Goal: Task Accomplishment & Management: Manage account settings

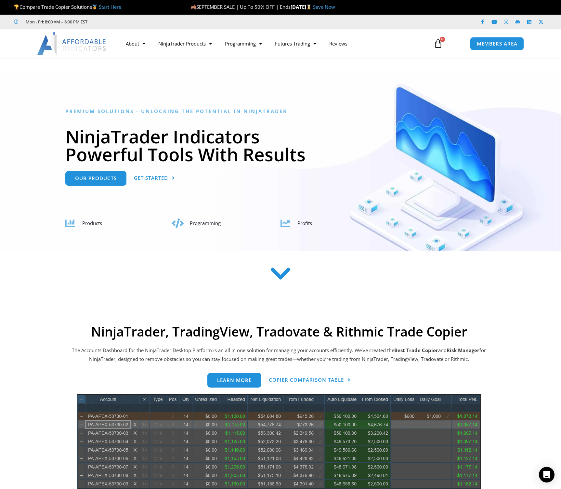
drag, startPoint x: 142, startPoint y: 5, endPoint x: 142, endPoint y: 8, distance: 3.3
click at [142, 5] on p "Compare Trade Copier Solutions Start Here" at bounding box center [98, 7] width 168 height 9
click at [194, 71] on link "See All Products" at bounding box center [185, 69] width 67 height 12
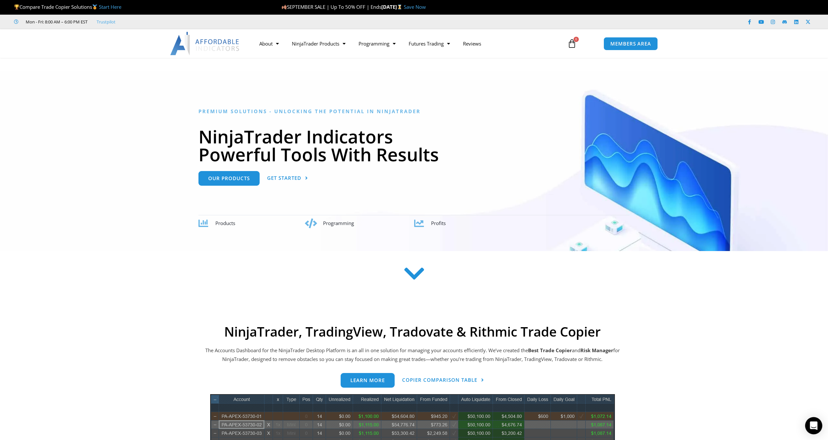
click at [813, 430] on div "Open Intercom Messenger" at bounding box center [813, 425] width 17 height 17
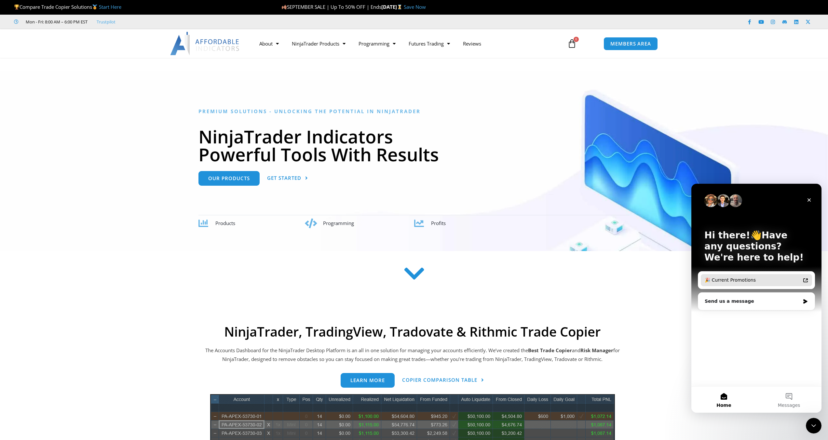
click at [753, 280] on div "🎉 Current Promotions" at bounding box center [753, 280] width 96 height 7
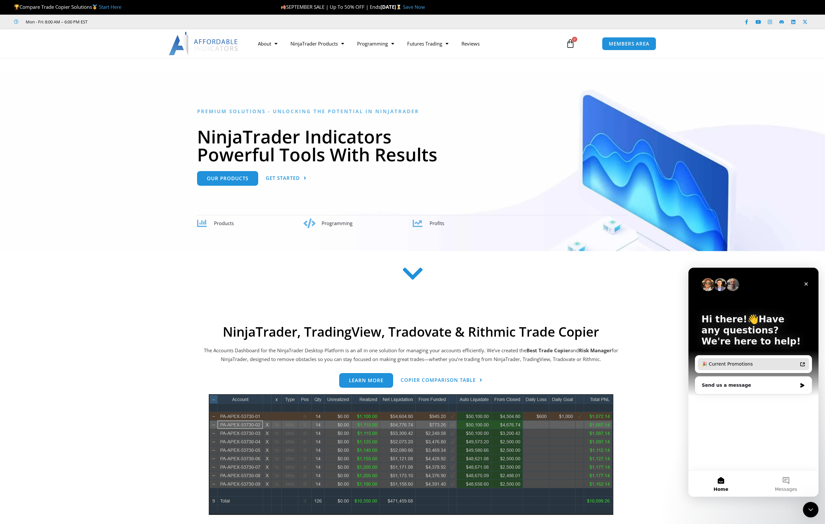
click at [749, 362] on div "🎉 Current Promotions" at bounding box center [750, 364] width 96 height 7
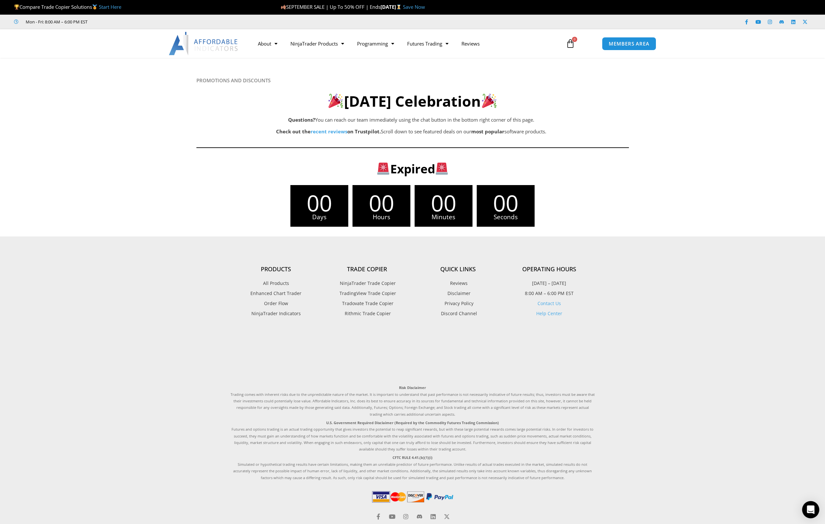
click at [814, 440] on icon "Open Intercom Messenger" at bounding box center [810, 510] width 7 height 8
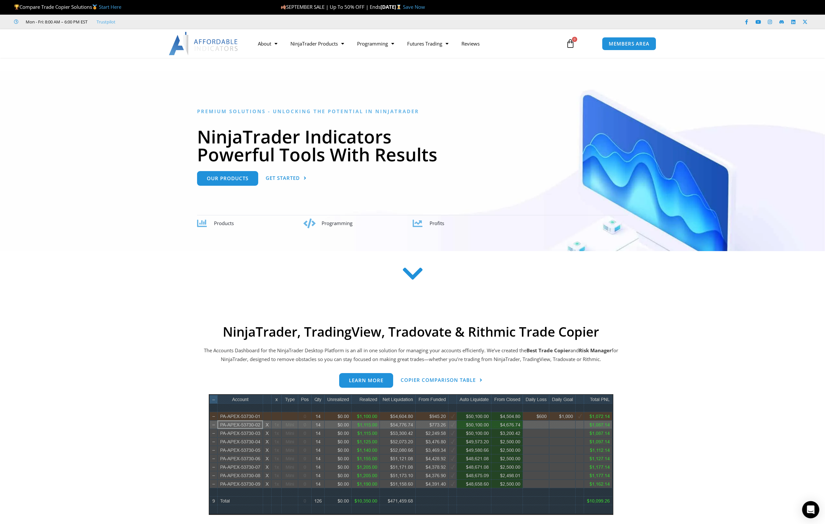
click at [812, 507] on icon "Open Intercom Messenger" at bounding box center [810, 510] width 7 height 8
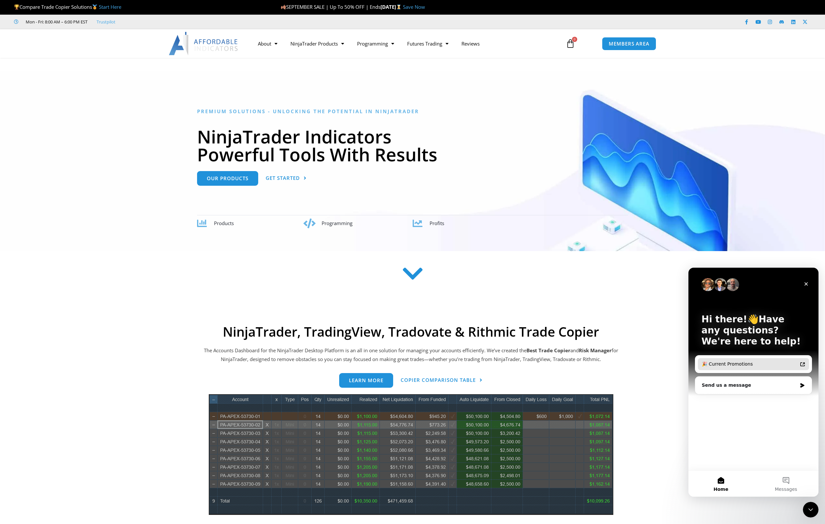
click at [730, 366] on div "🎉 Current Promotions" at bounding box center [750, 364] width 96 height 7
click at [197, 47] on img at bounding box center [204, 43] width 70 height 23
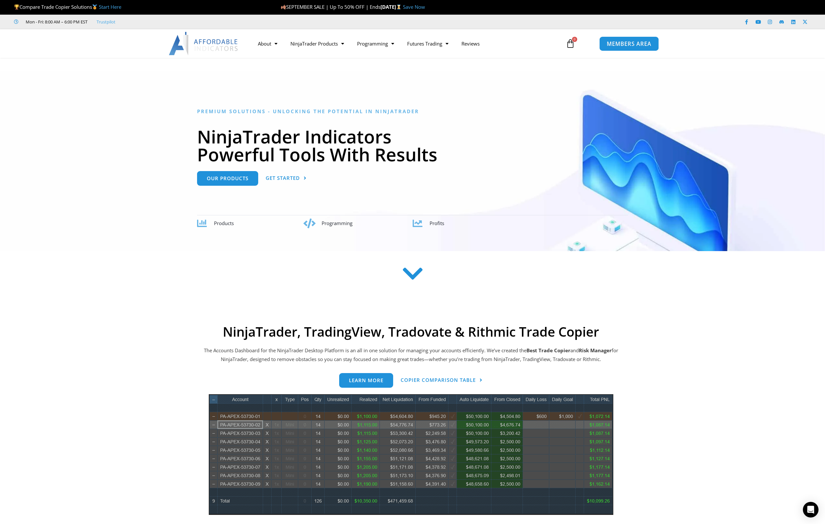
click at [624, 41] on span "MEMBERS AREA" at bounding box center [629, 44] width 45 height 6
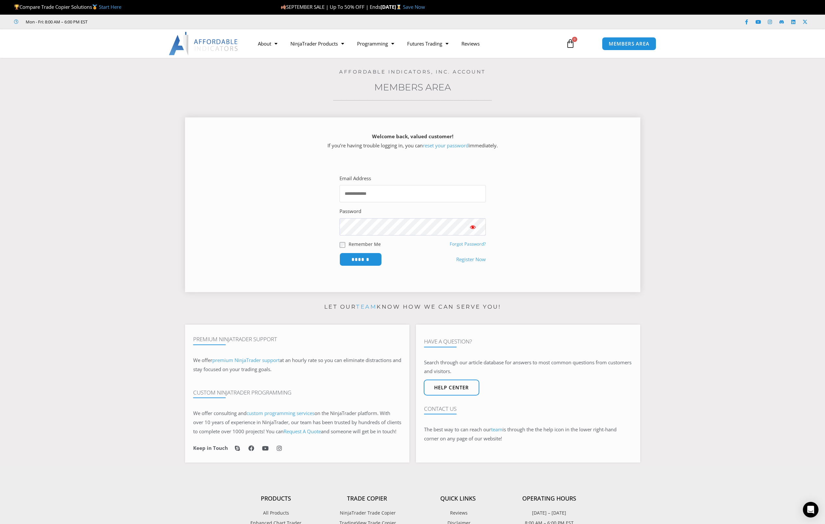
click at [379, 196] on input "Email Address" at bounding box center [413, 193] width 146 height 17
click at [401, 195] on input "**********" at bounding box center [413, 193] width 146 height 17
type input "**********"
click at [369, 259] on input "******" at bounding box center [360, 259] width 45 height 14
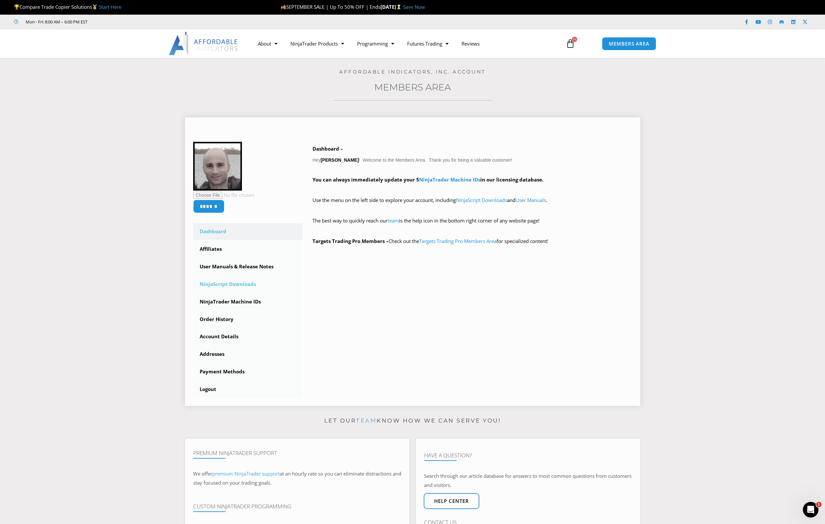
click at [235, 282] on link "NinjaScript Downloads" at bounding box center [248, 284] width 110 height 17
